Goal: Task Accomplishment & Management: Use online tool/utility

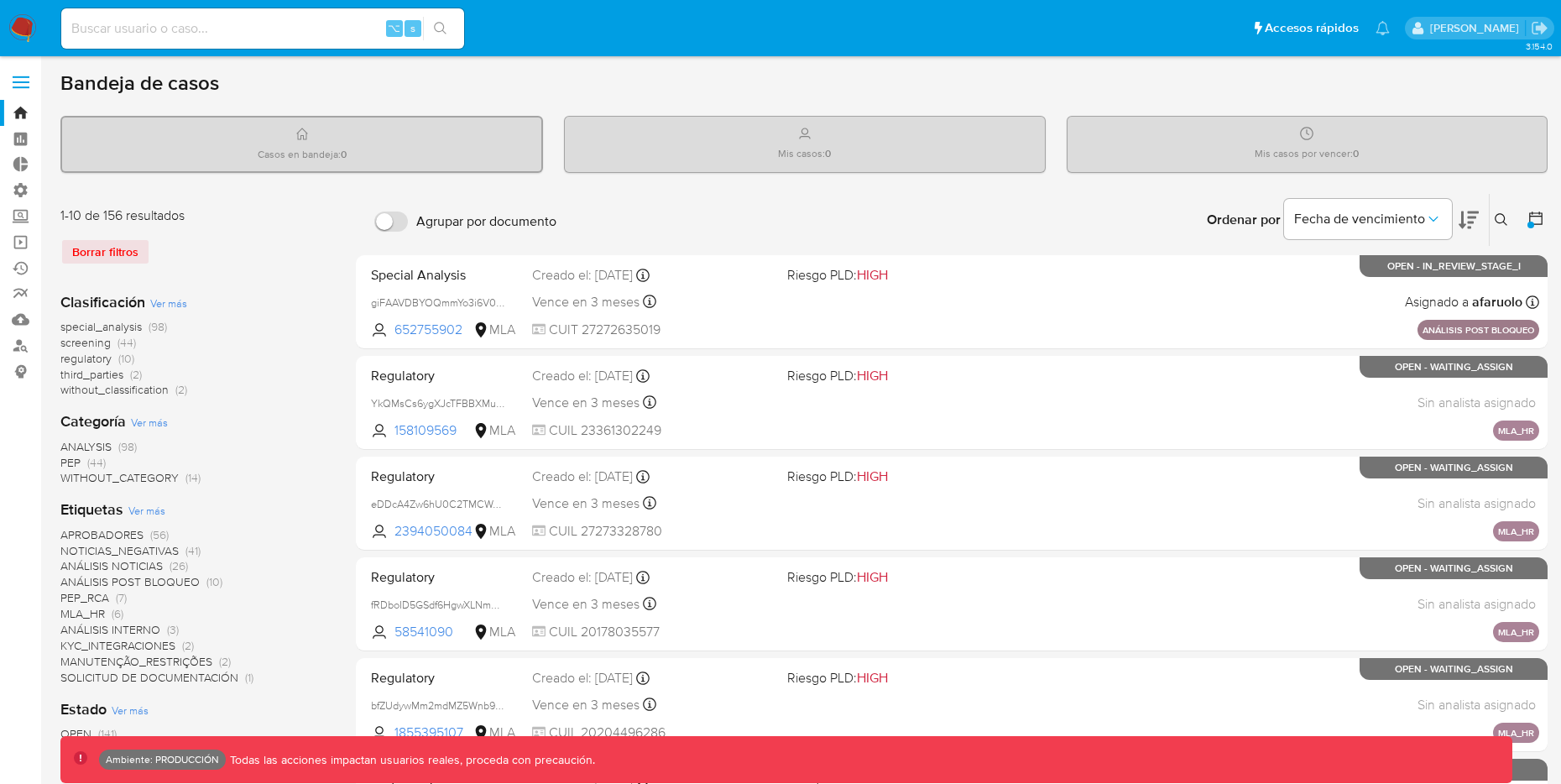
click at [131, 250] on div "Borrar filtros" at bounding box center [195, 251] width 269 height 27
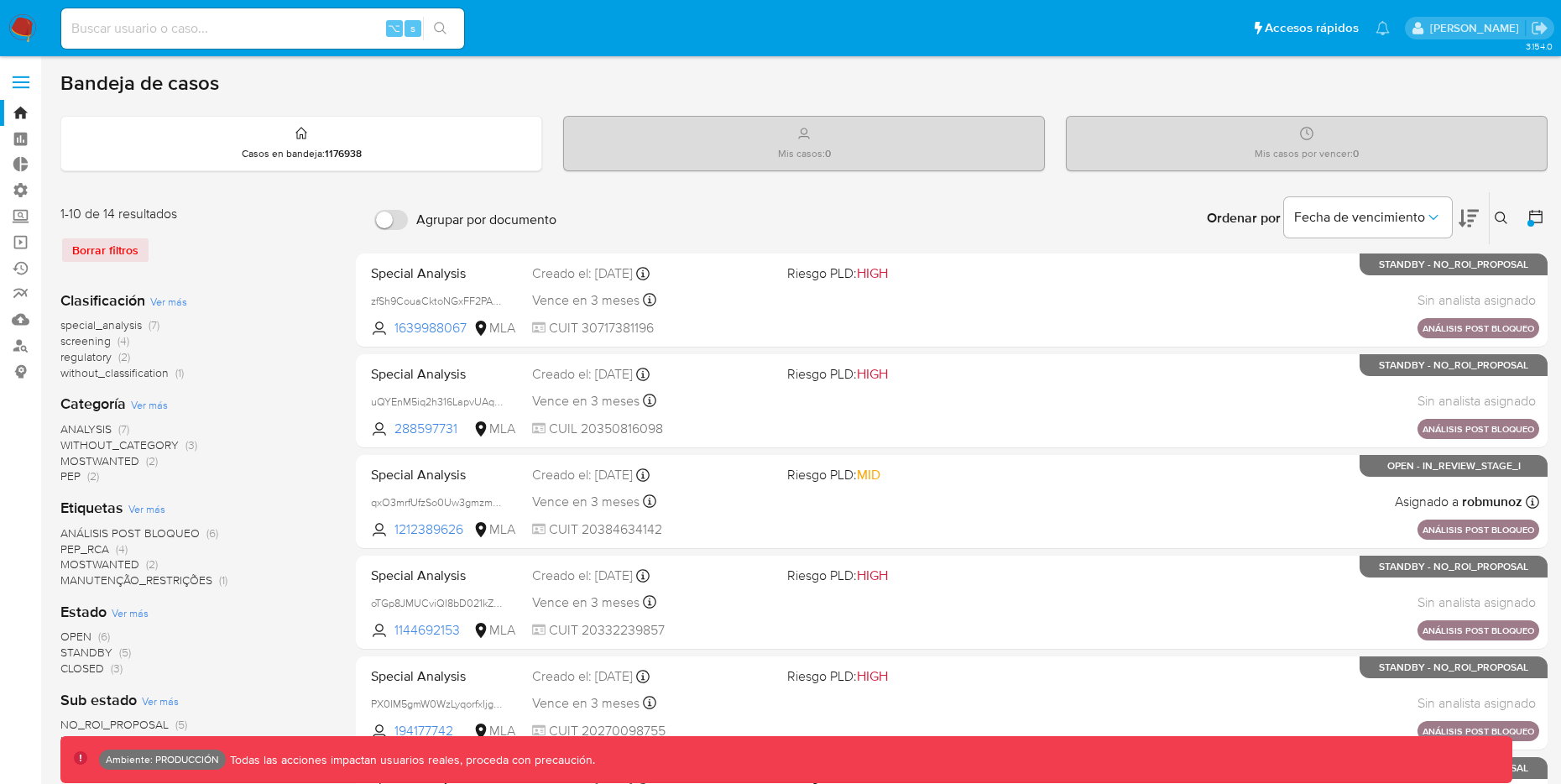
click at [1533, 211] on icon at bounding box center [1535, 216] width 16 height 16
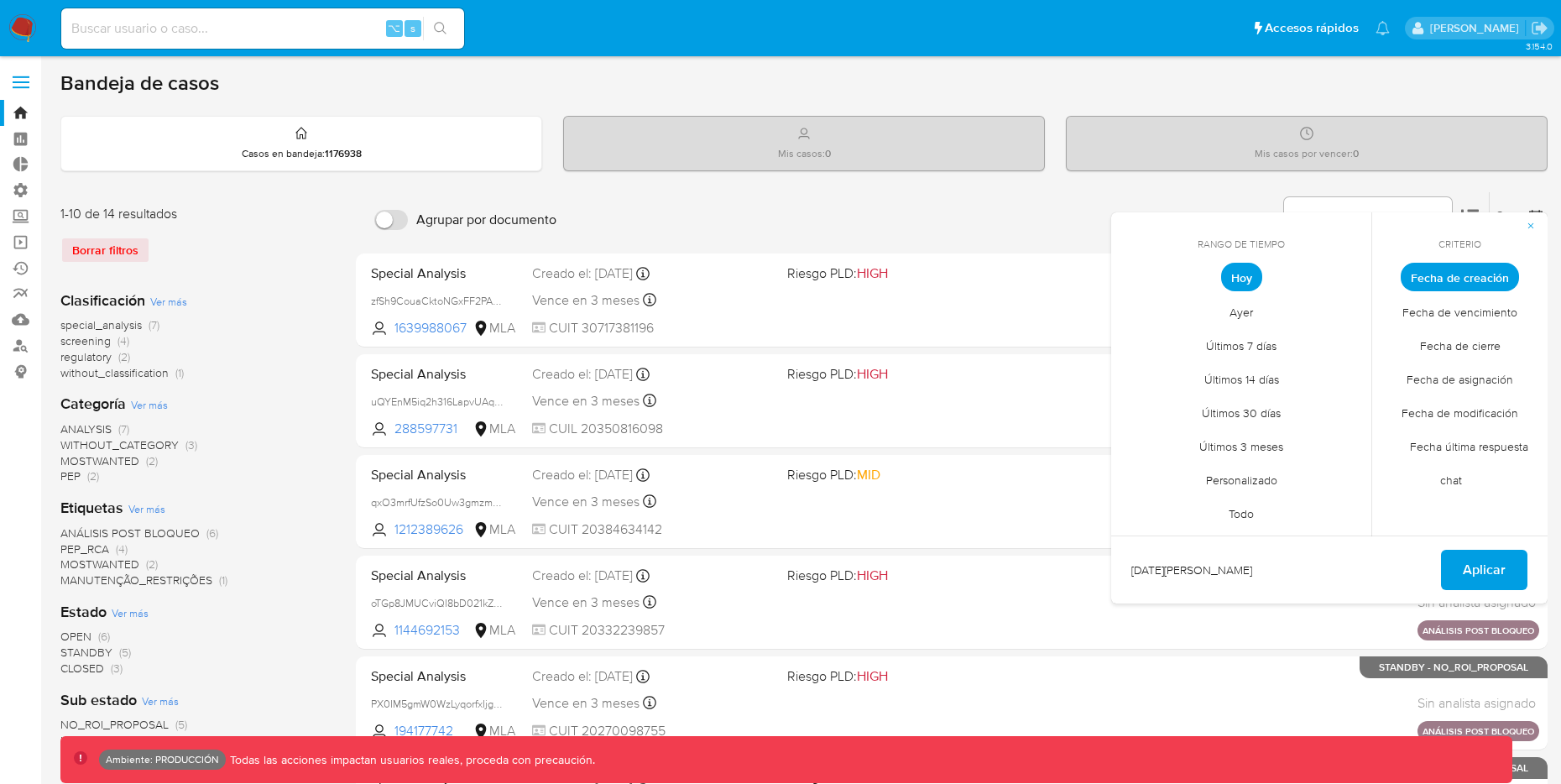
click at [1439, 287] on span "Fecha de creación" at bounding box center [1459, 276] width 118 height 28
click at [1253, 281] on span "Hoy" at bounding box center [1242, 276] width 41 height 28
click at [1471, 577] on span "Aplicar" at bounding box center [1484, 570] width 43 height 37
